Goal: Task Accomplishment & Management: Manage account settings

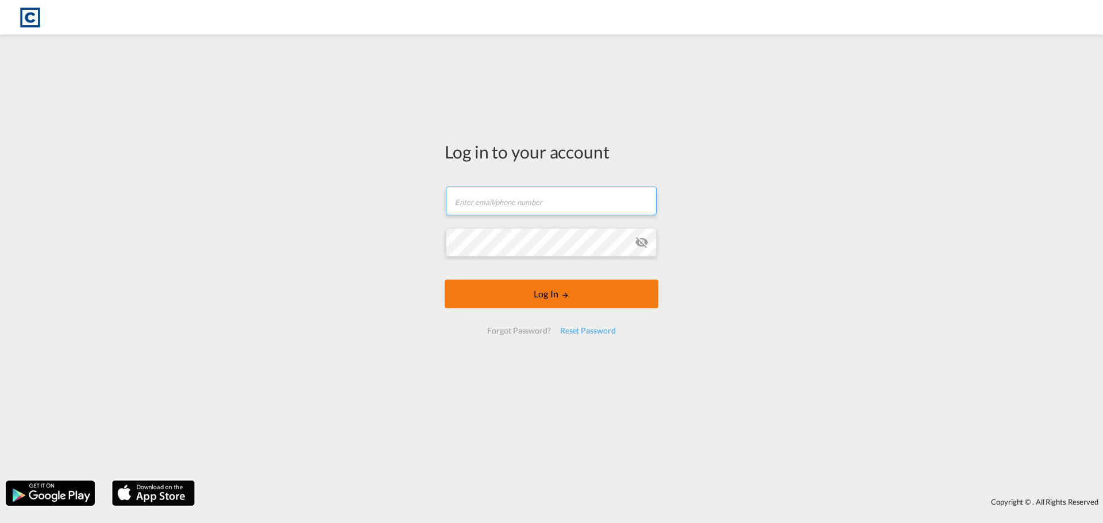
type input "[PERSON_NAME][EMAIL_ADDRESS][PERSON_NAME][DOMAIN_NAME]"
click at [542, 298] on button "Log In" at bounding box center [552, 294] width 214 height 29
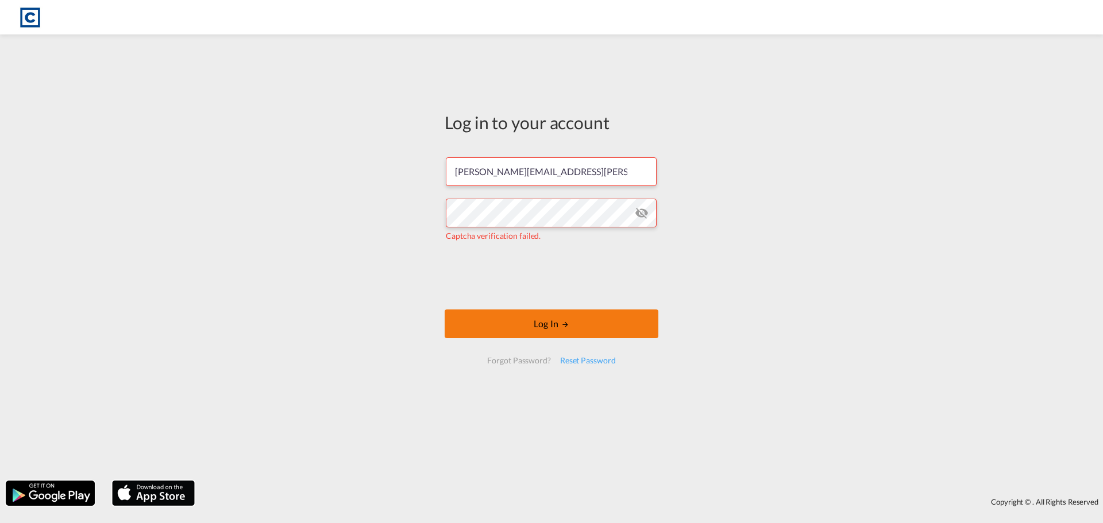
click at [534, 323] on button "Log In" at bounding box center [552, 324] width 214 height 29
click at [642, 215] on md-icon "icon-eye-off" at bounding box center [642, 213] width 14 height 14
click at [543, 328] on button "Log In" at bounding box center [552, 324] width 214 height 29
